Goal: Download file/media

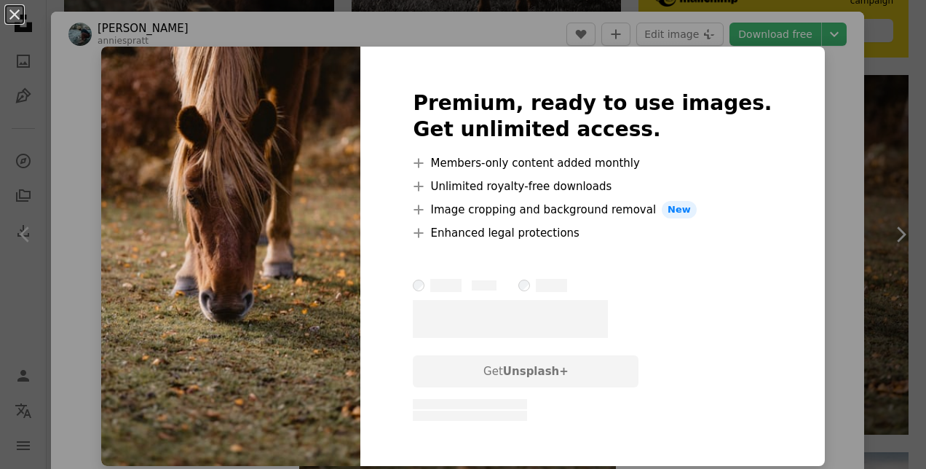
scroll to position [24, 0]
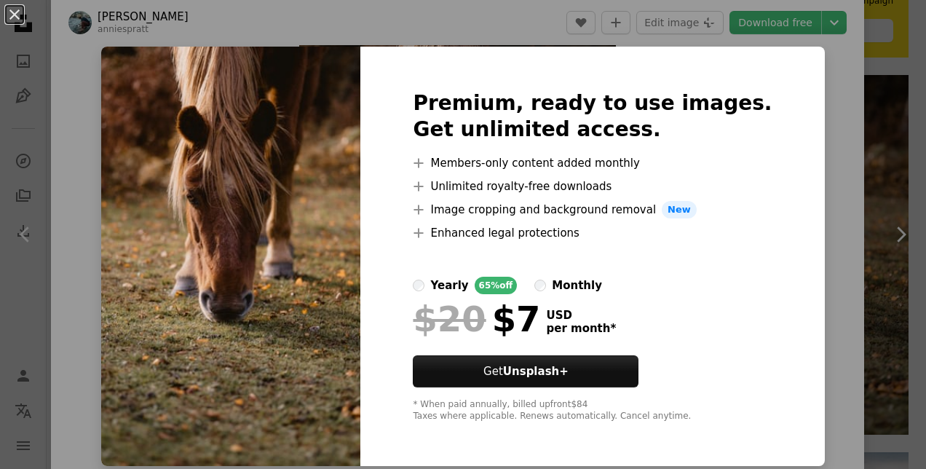
click at [787, 268] on div "An X shape Premium, ready to use images. Get unlimited access. A plus sign Memb…" at bounding box center [463, 234] width 926 height 469
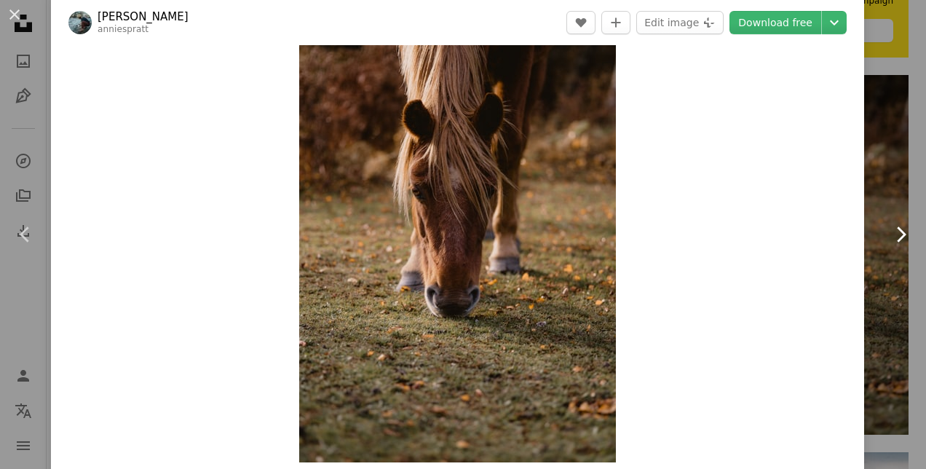
click at [888, 231] on icon "Chevron right" at bounding box center [899, 234] width 23 height 23
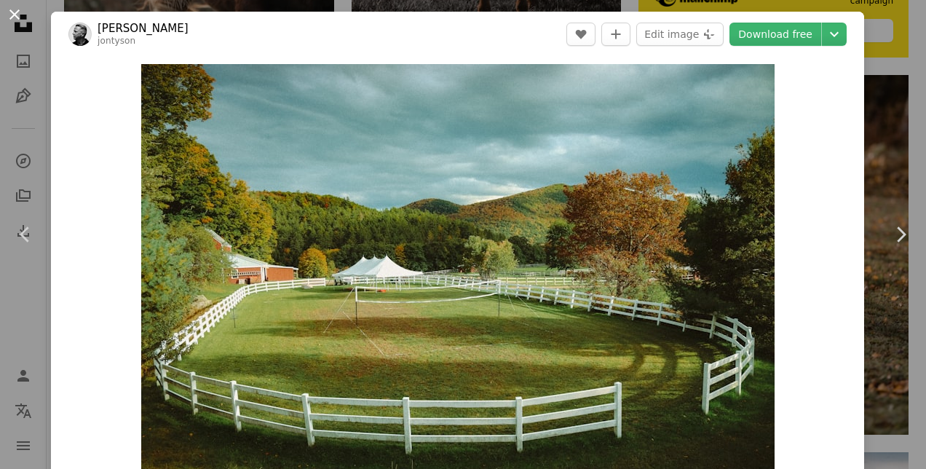
click at [10, 18] on button "An X shape" at bounding box center [14, 14] width 17 height 17
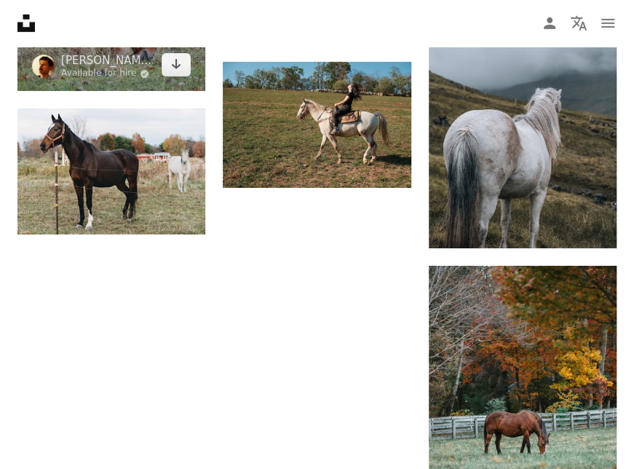
scroll to position [4177, 0]
